Goal: Find specific page/section: Find specific page/section

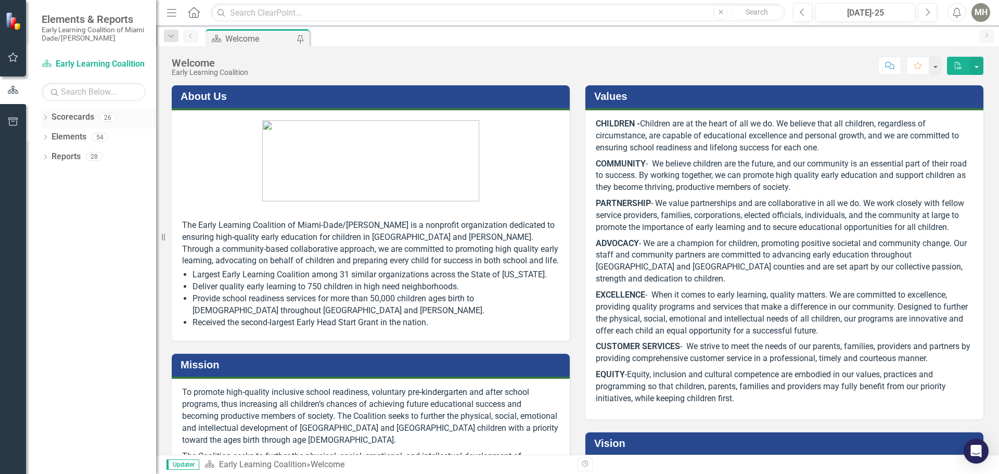
click at [44, 117] on icon "Dropdown" at bounding box center [45, 119] width 7 height 6
click at [55, 136] on div "Dropdown" at bounding box center [52, 137] width 10 height 9
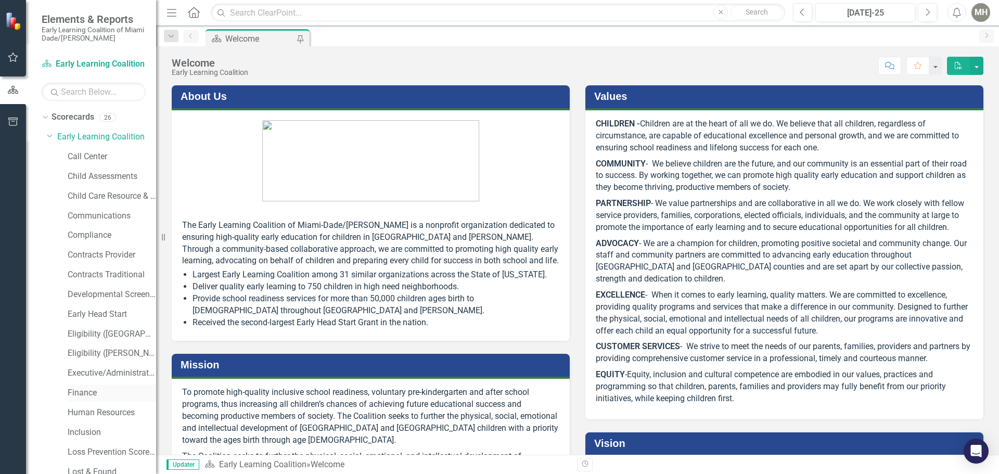
click at [81, 389] on link "Finance" at bounding box center [112, 393] width 88 height 12
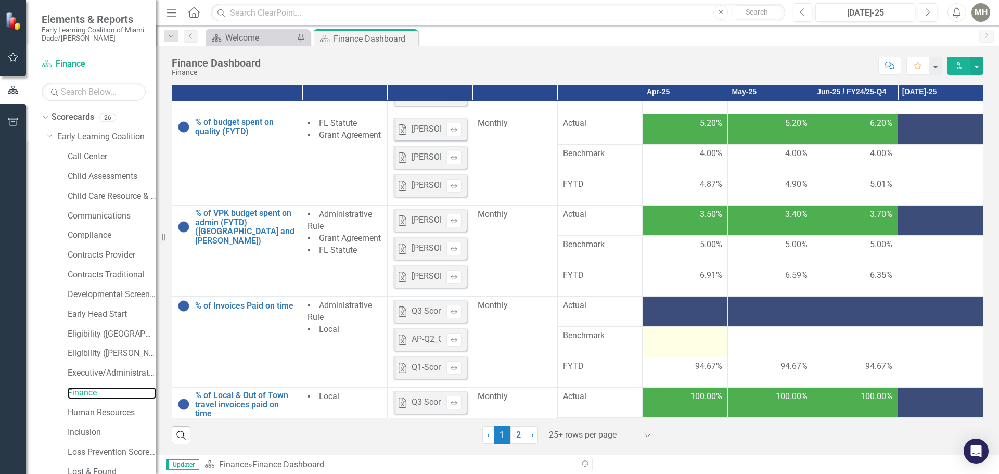
scroll to position [364, 0]
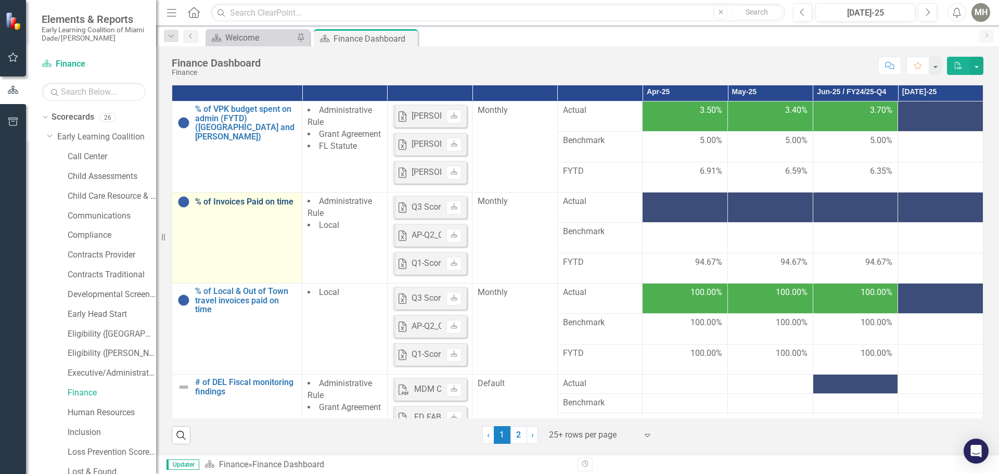
click at [207, 201] on link "% of Invoices Paid on time" at bounding box center [245, 201] width 101 height 9
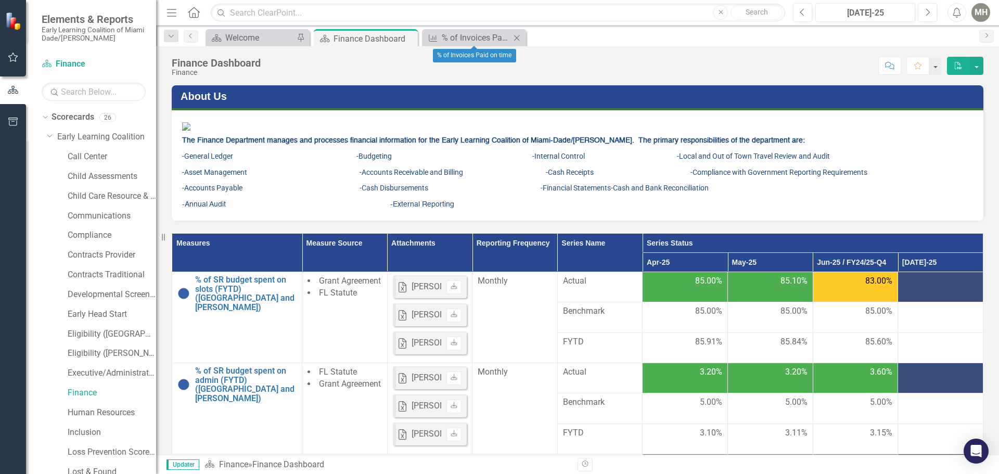
click at [514, 34] on icon "Close" at bounding box center [516, 38] width 10 height 8
click at [278, 36] on div "Welcome" at bounding box center [259, 37] width 69 height 13
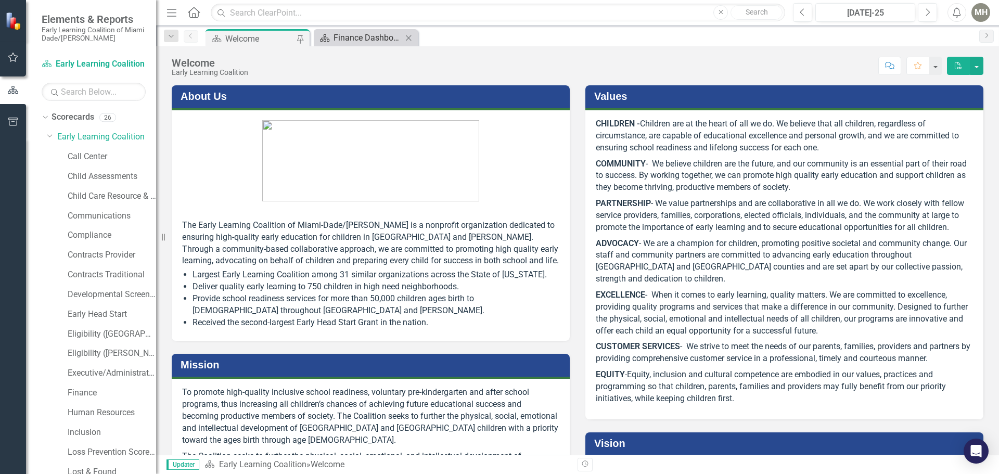
click at [361, 34] on div "Finance Dashboard" at bounding box center [368, 37] width 69 height 13
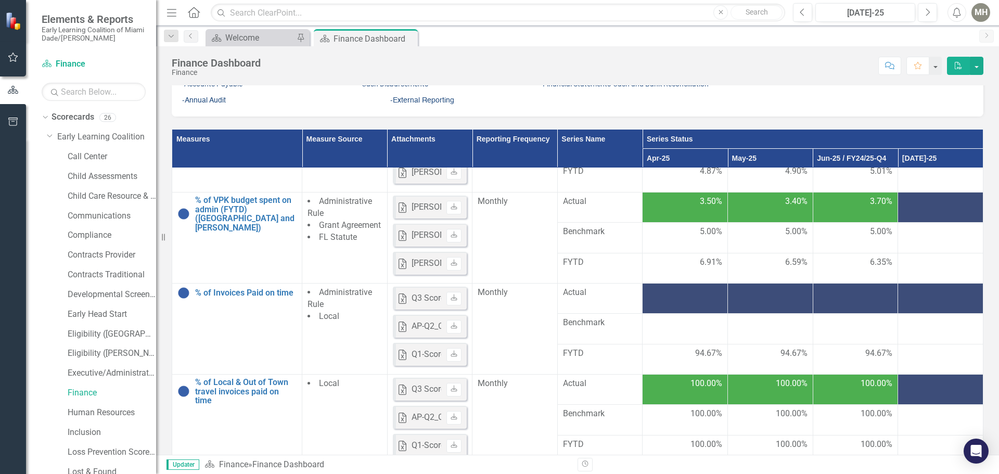
scroll to position [364, 0]
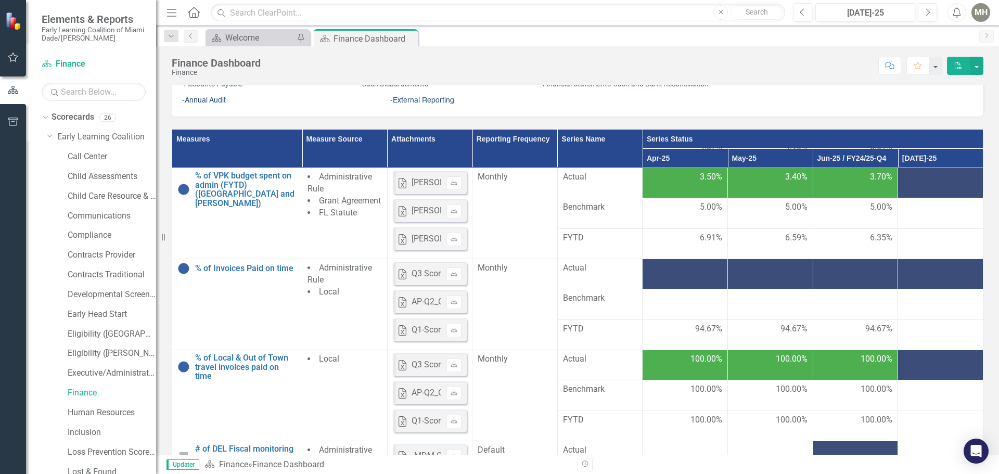
click at [657, 149] on th "Series Status" at bounding box center [813, 139] width 341 height 19
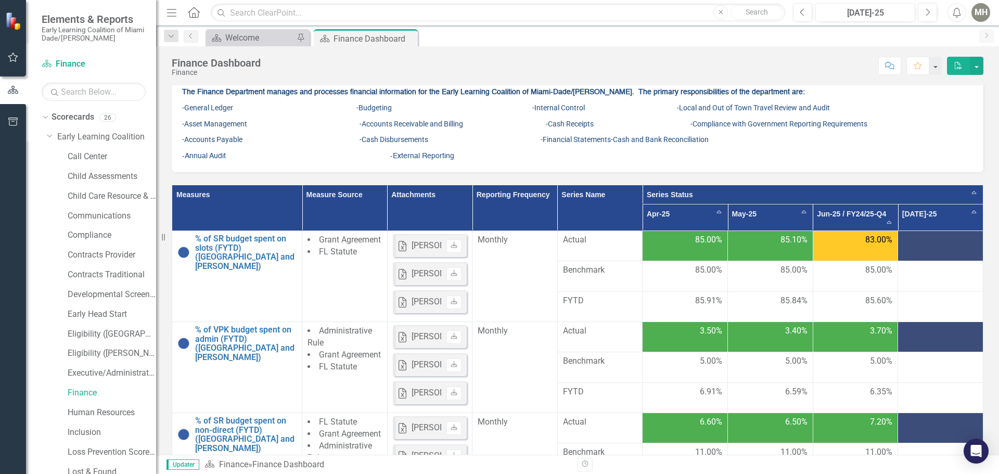
scroll to position [0, 0]
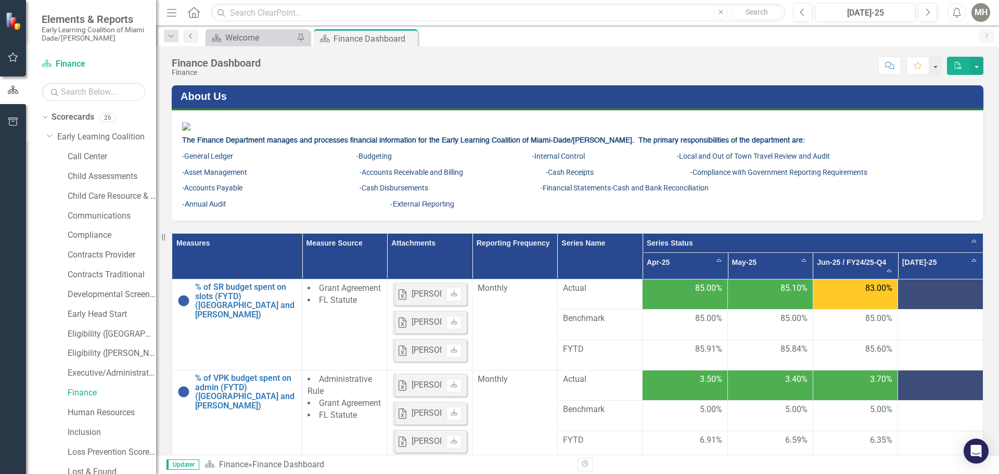
click at [188, 36] on icon "Previous" at bounding box center [191, 36] width 8 height 6
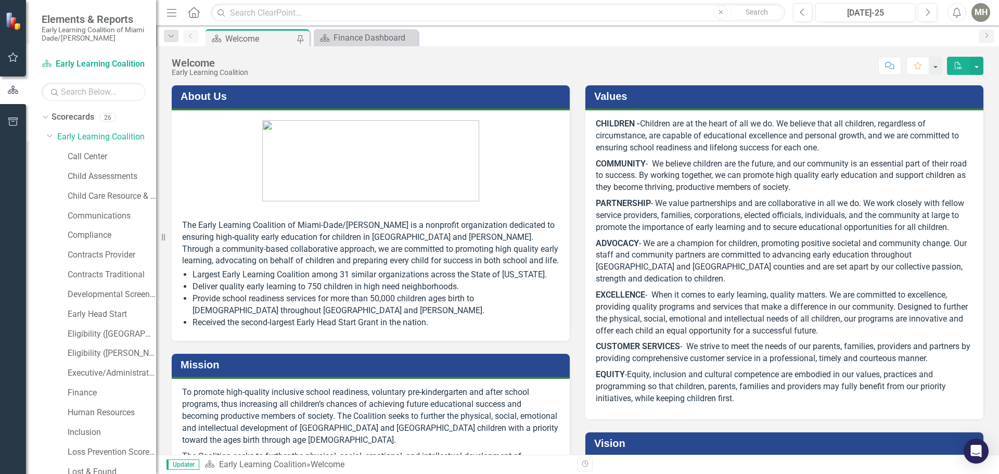
click at [248, 42] on div "Welcome" at bounding box center [259, 38] width 69 height 13
click at [248, 38] on div "Welcome" at bounding box center [259, 38] width 69 height 13
click at [119, 63] on link "Scorecard Early Learning Coalition" at bounding box center [94, 64] width 104 height 12
click at [408, 37] on icon at bounding box center [409, 38] width 6 height 6
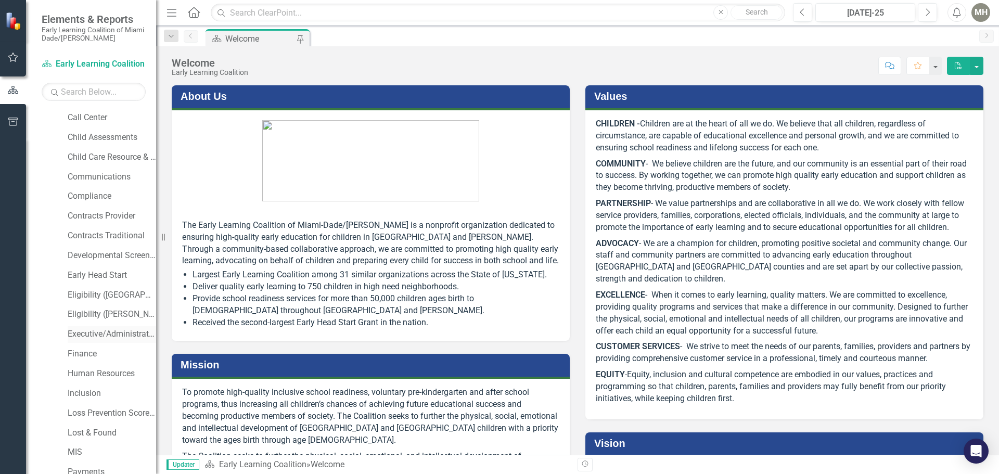
scroll to position [206, 0]
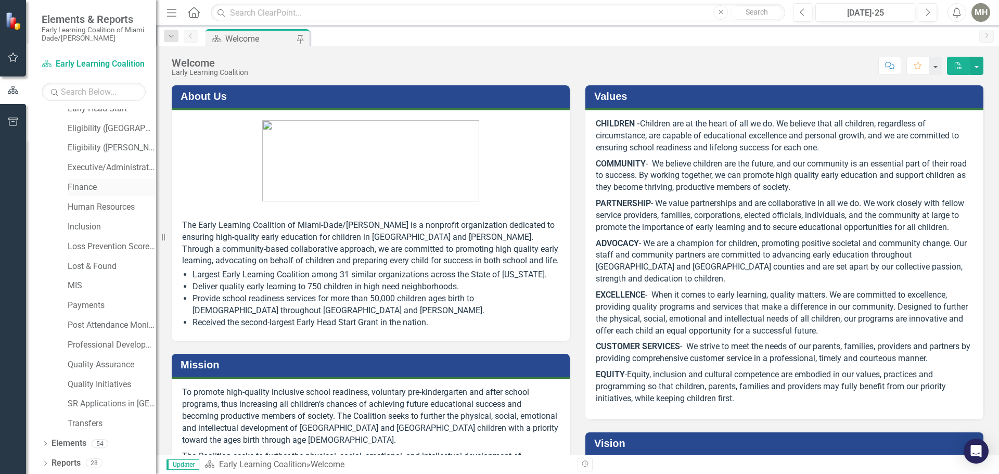
click at [76, 188] on link "Finance" at bounding box center [112, 188] width 88 height 12
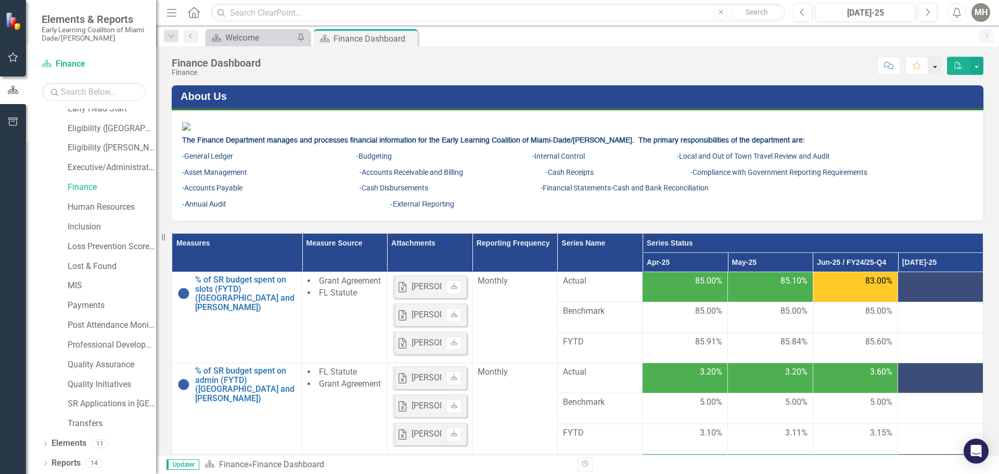
click at [932, 62] on button "button" at bounding box center [935, 66] width 14 height 18
click at [953, 132] on figure at bounding box center [577, 126] width 791 height 12
click at [668, 253] on th "Series Status" at bounding box center [813, 243] width 341 height 19
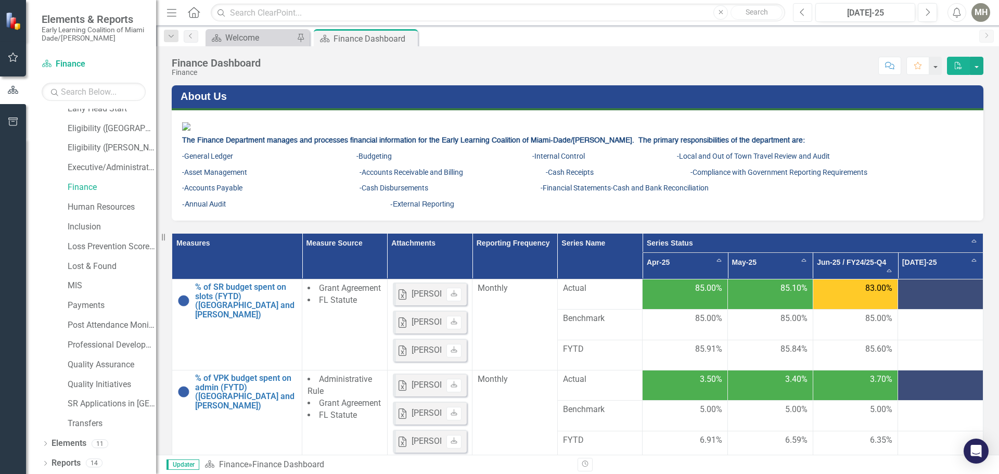
click at [802, 15] on icon "Previous" at bounding box center [803, 12] width 6 height 9
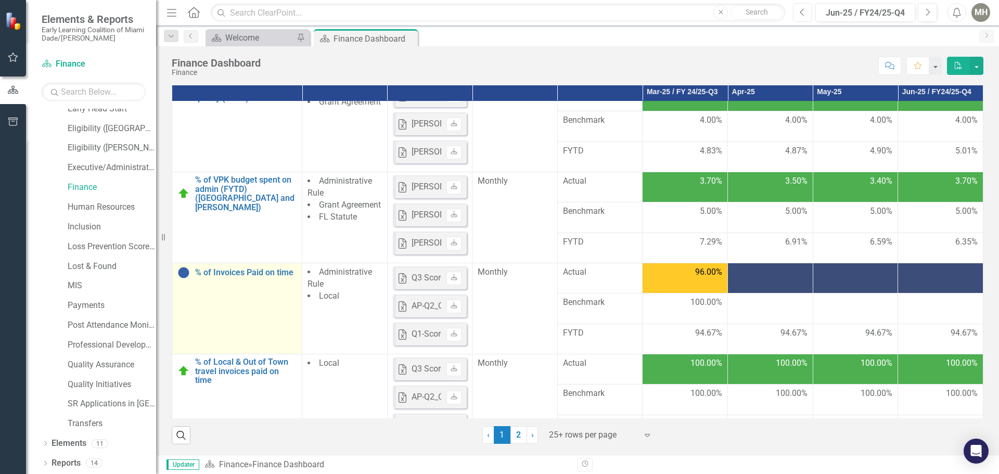
scroll to position [312, 0]
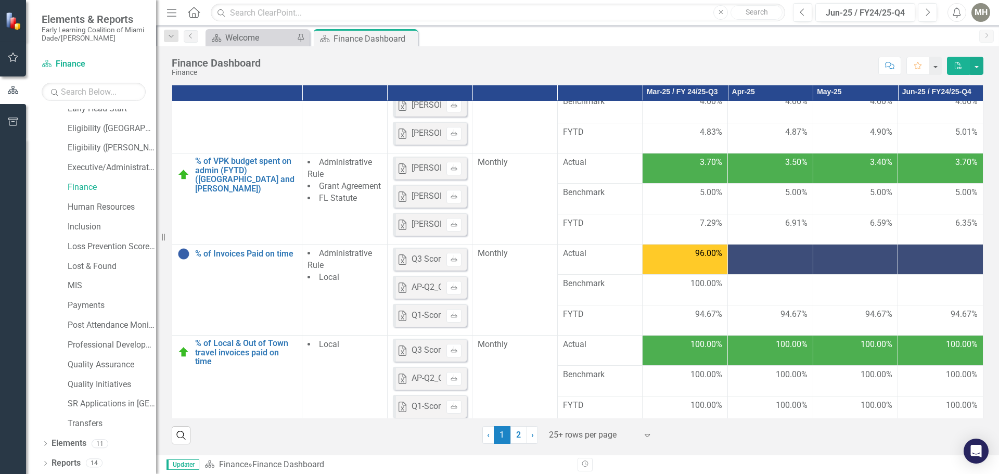
click at [749, 260] on div at bounding box center [770, 254] width 74 height 12
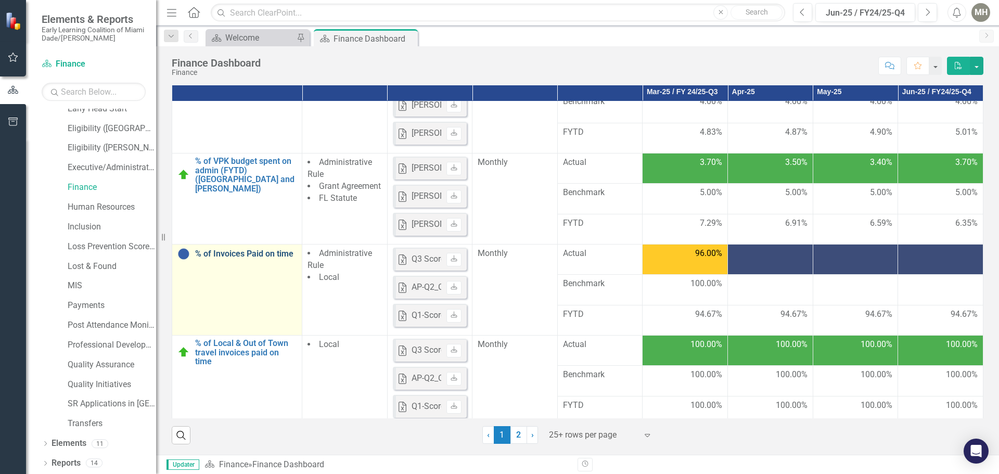
click at [237, 259] on link "% of Invoices Paid on time" at bounding box center [245, 253] width 101 height 9
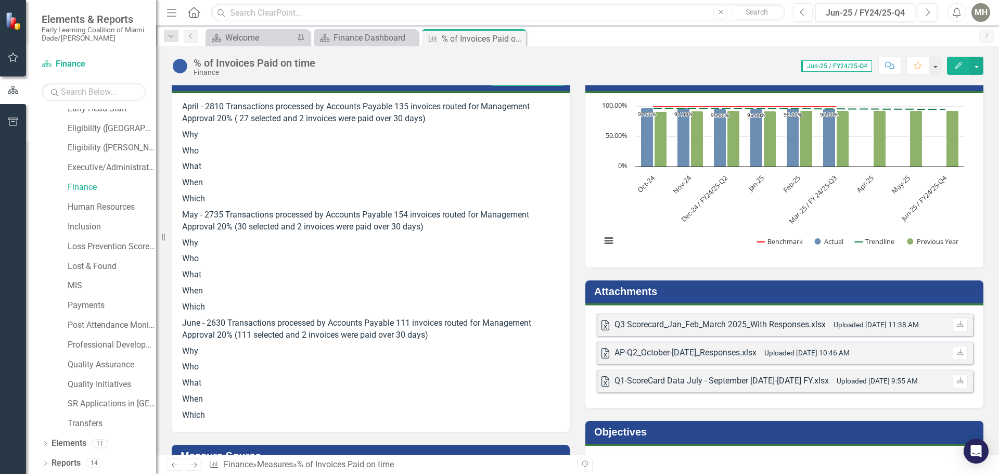
scroll to position [208, 0]
